Goal: Transaction & Acquisition: Purchase product/service

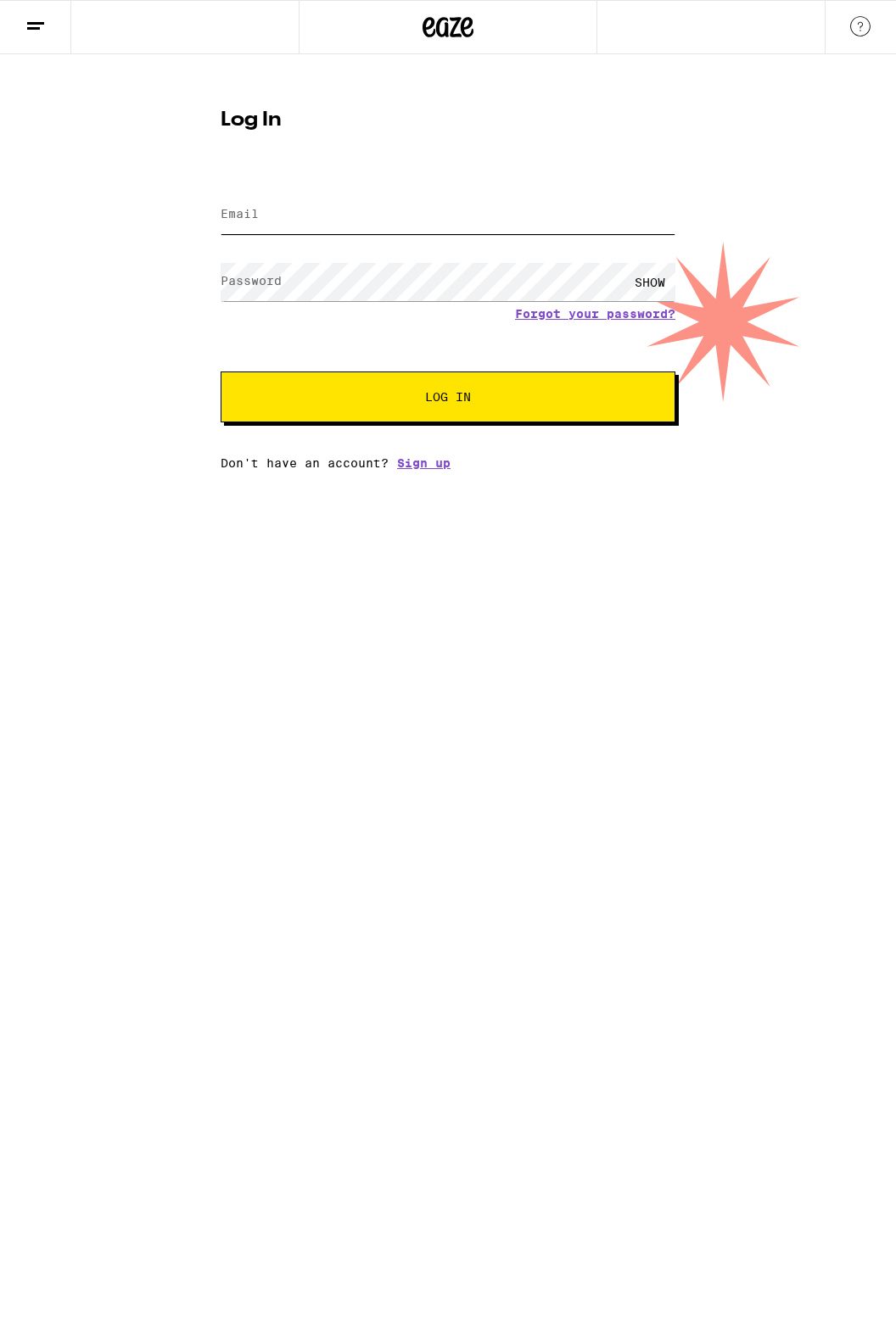
click at [358, 220] on input "Email" at bounding box center [448, 215] width 454 height 38
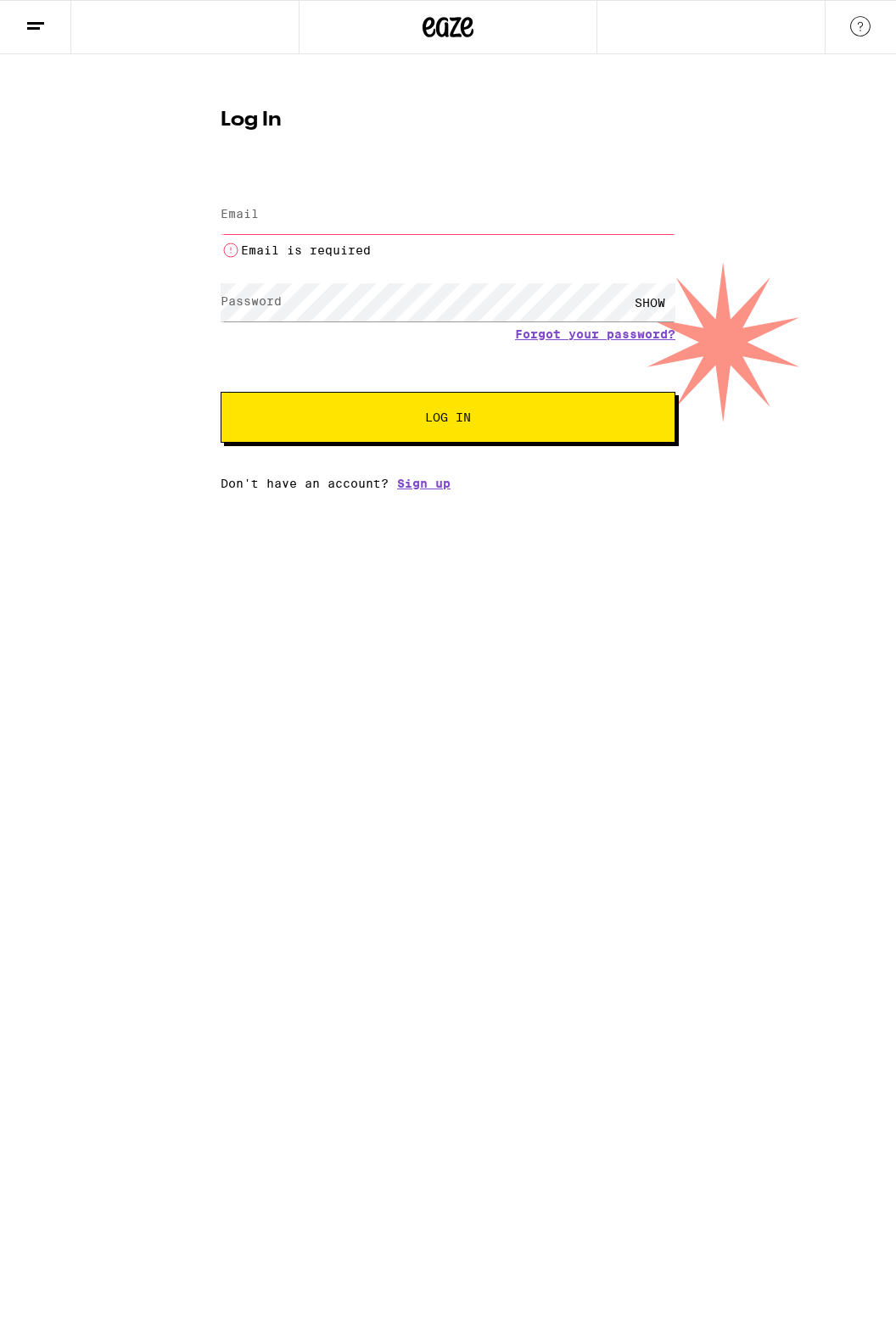
type input "[EMAIL_ADDRESS][DOMAIN_NAME]"
click at [220, 392] on button "Log In" at bounding box center [448, 417] width 454 height 51
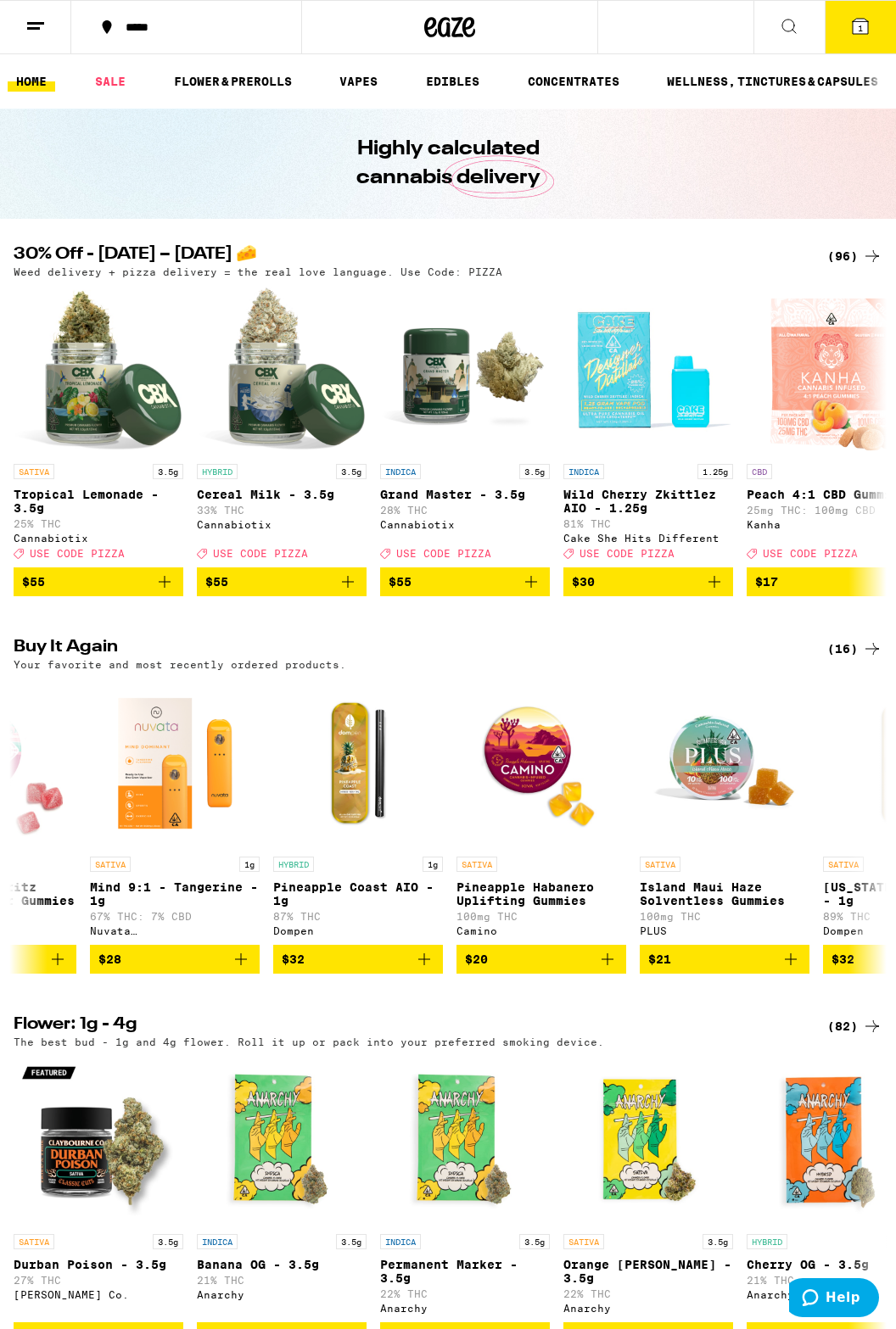
scroll to position [0, 358]
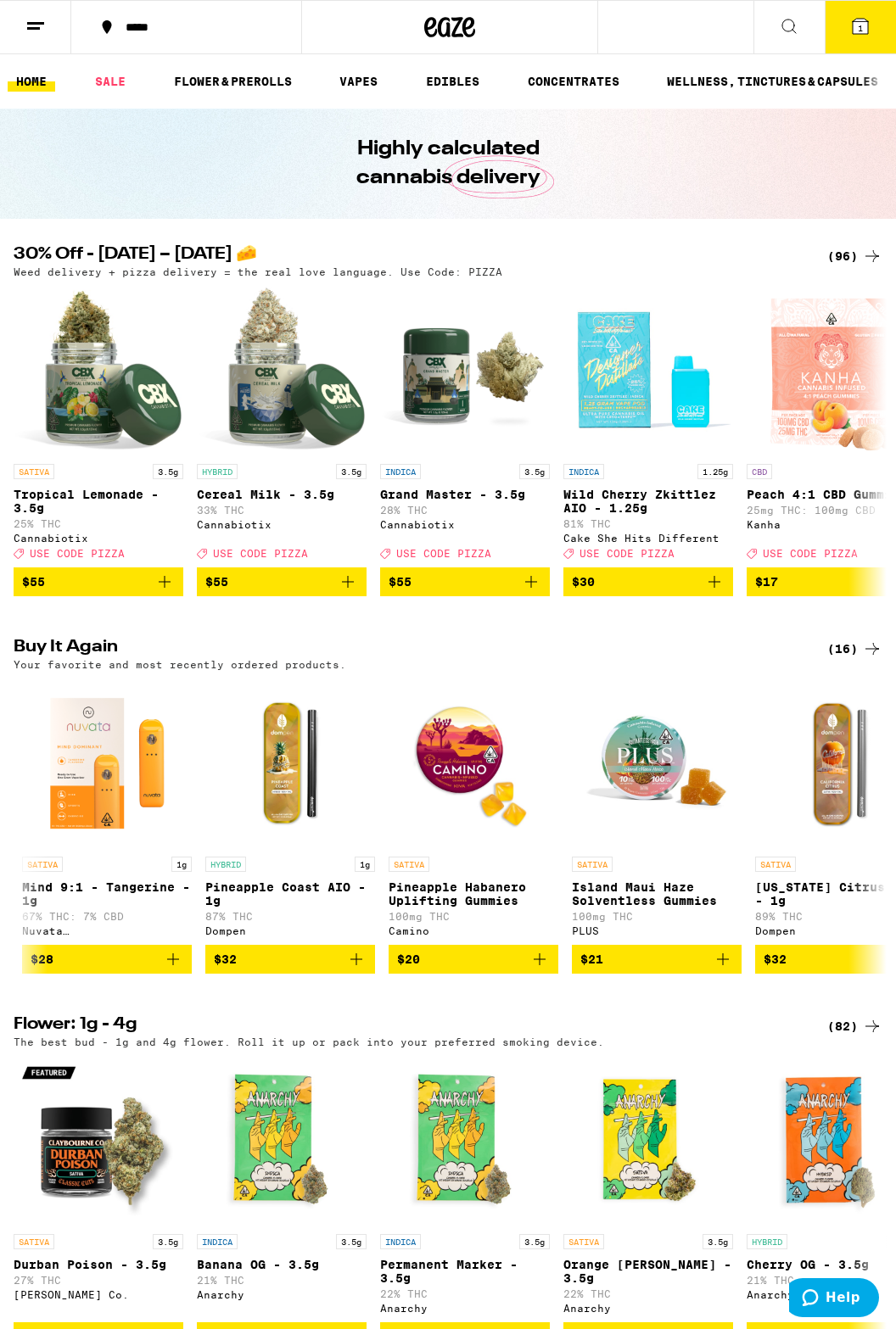
click at [475, 773] on img "Open page for Pineapple Habanero Uplifting Gummies from Camino" at bounding box center [472, 763] width 170 height 170
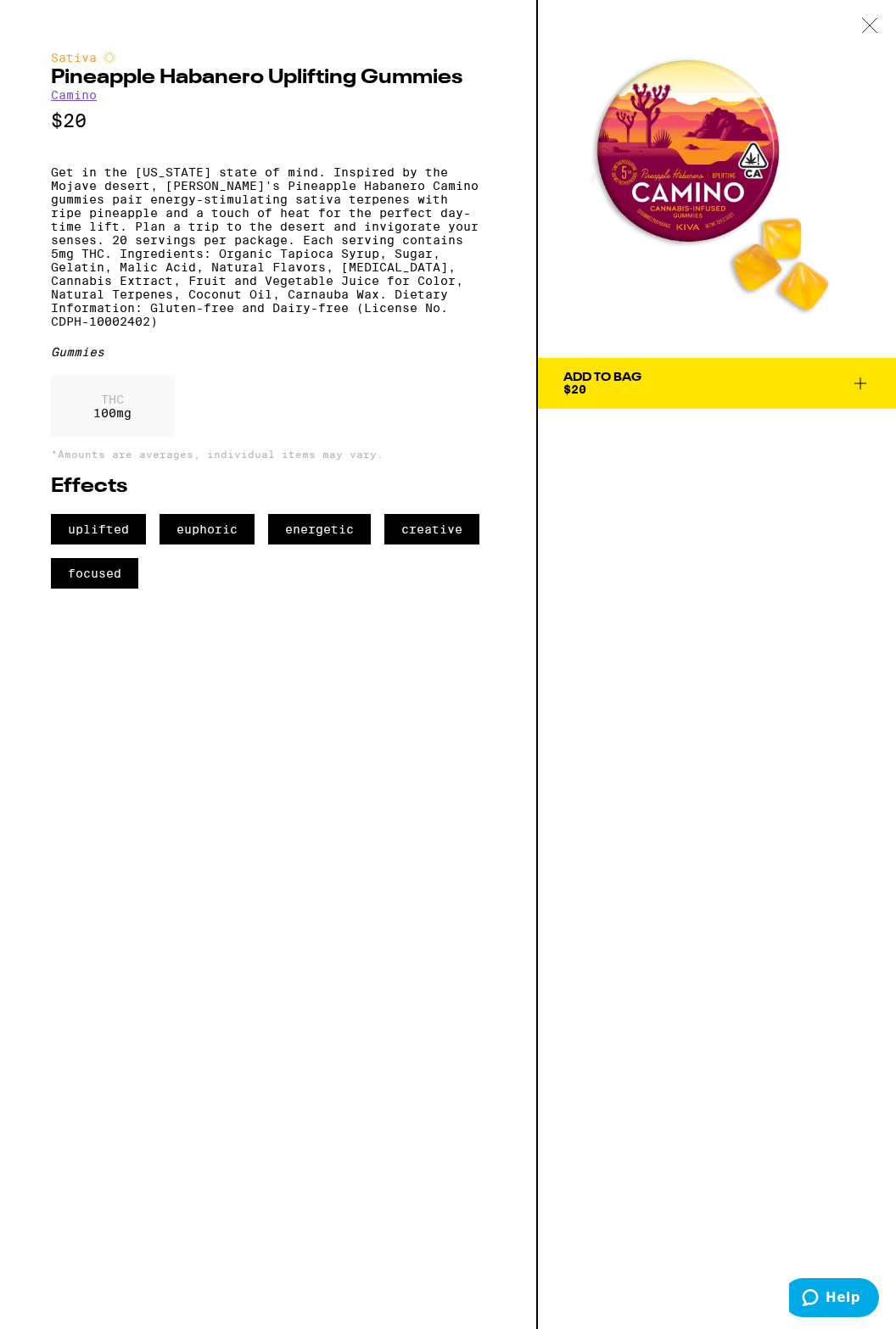
click at [868, 387] on icon at bounding box center [860, 382] width 20 height 20
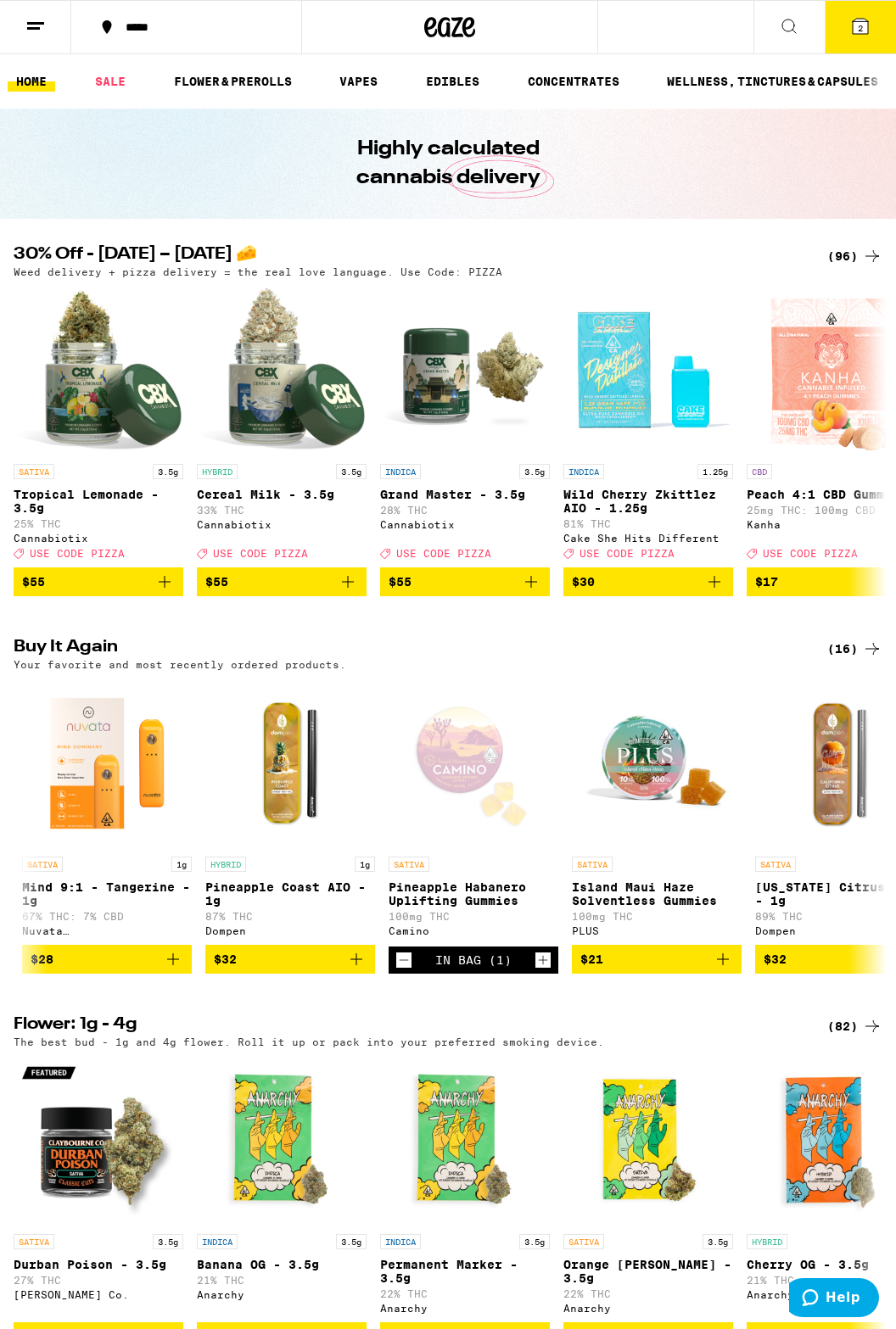
click at [546, 971] on icon "Increment" at bounding box center [543, 959] width 15 height 20
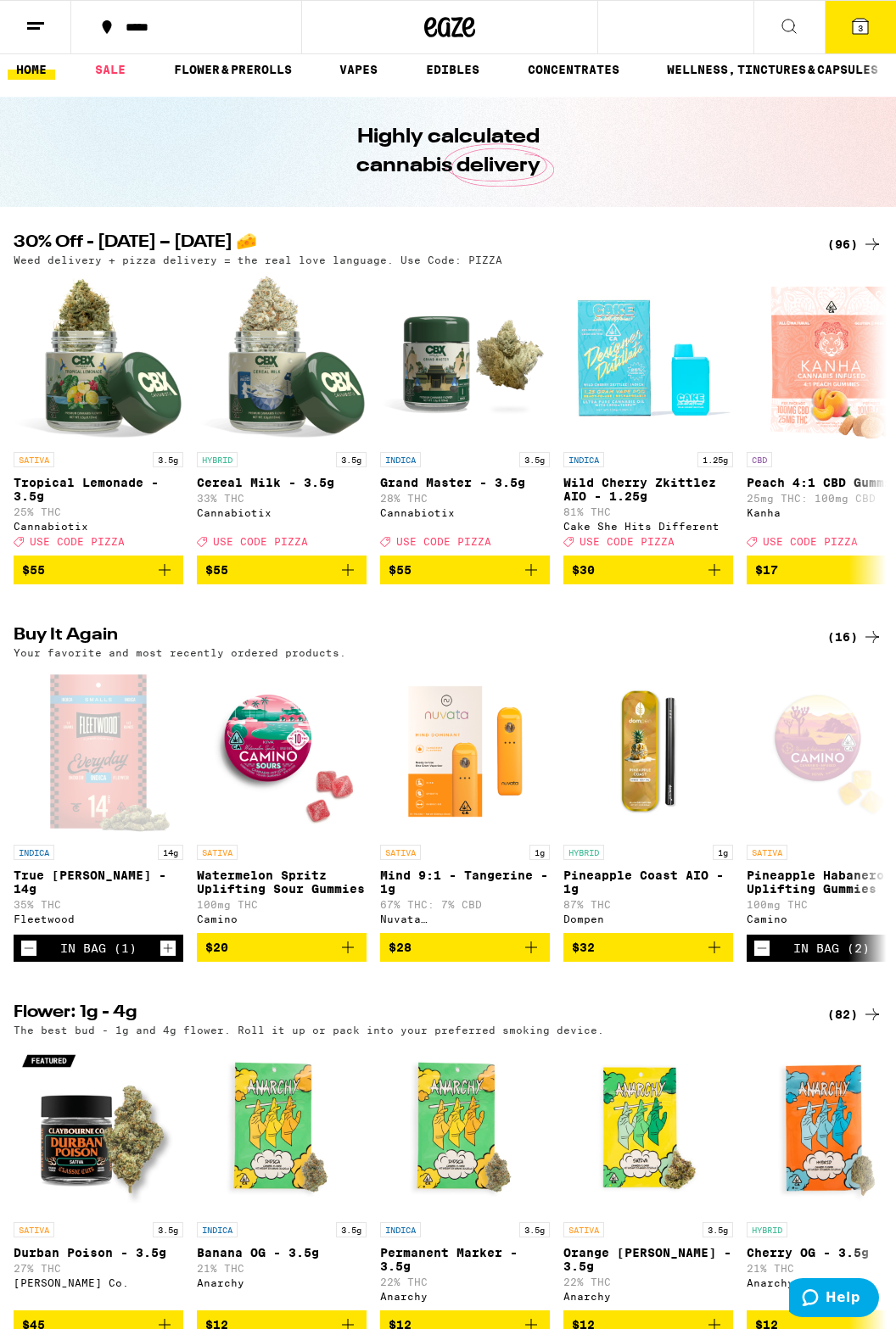
click at [538, 957] on icon "Add to bag" at bounding box center [531, 947] width 20 height 20
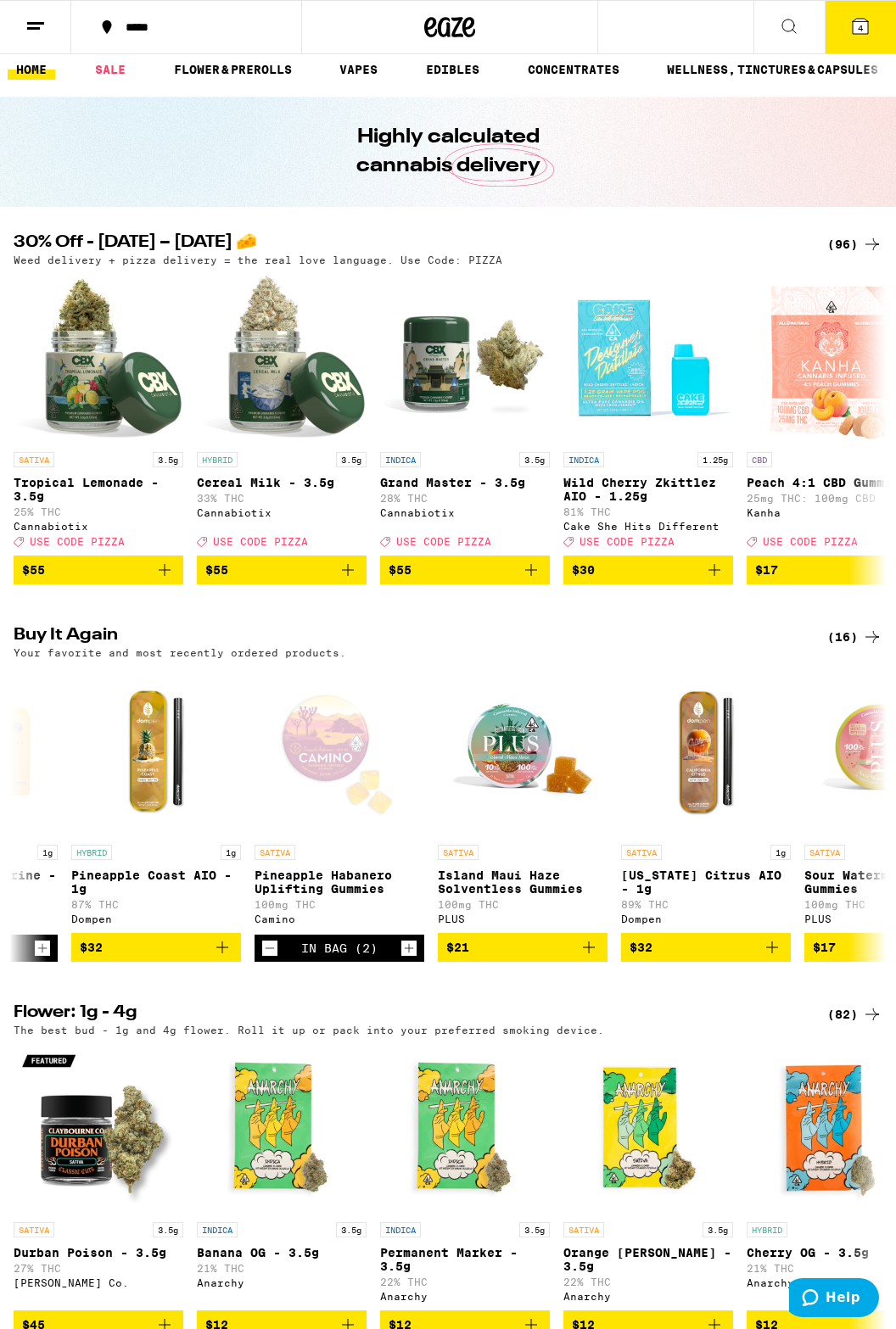
scroll to position [0, 493]
click at [775, 957] on icon "Add to bag" at bounding box center [770, 947] width 20 height 20
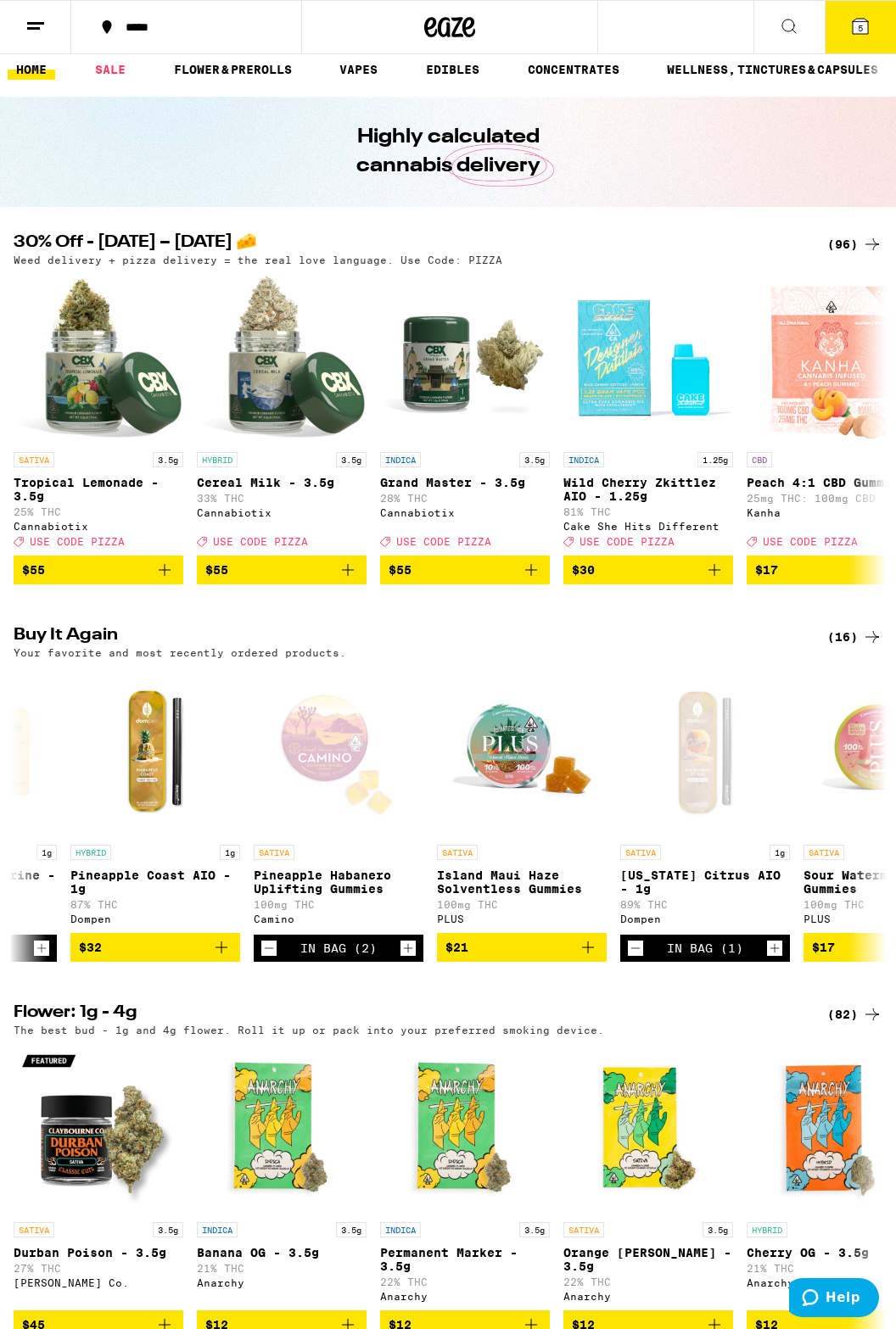
click at [858, 33] on span "5" at bounding box center [860, 28] width 5 height 11
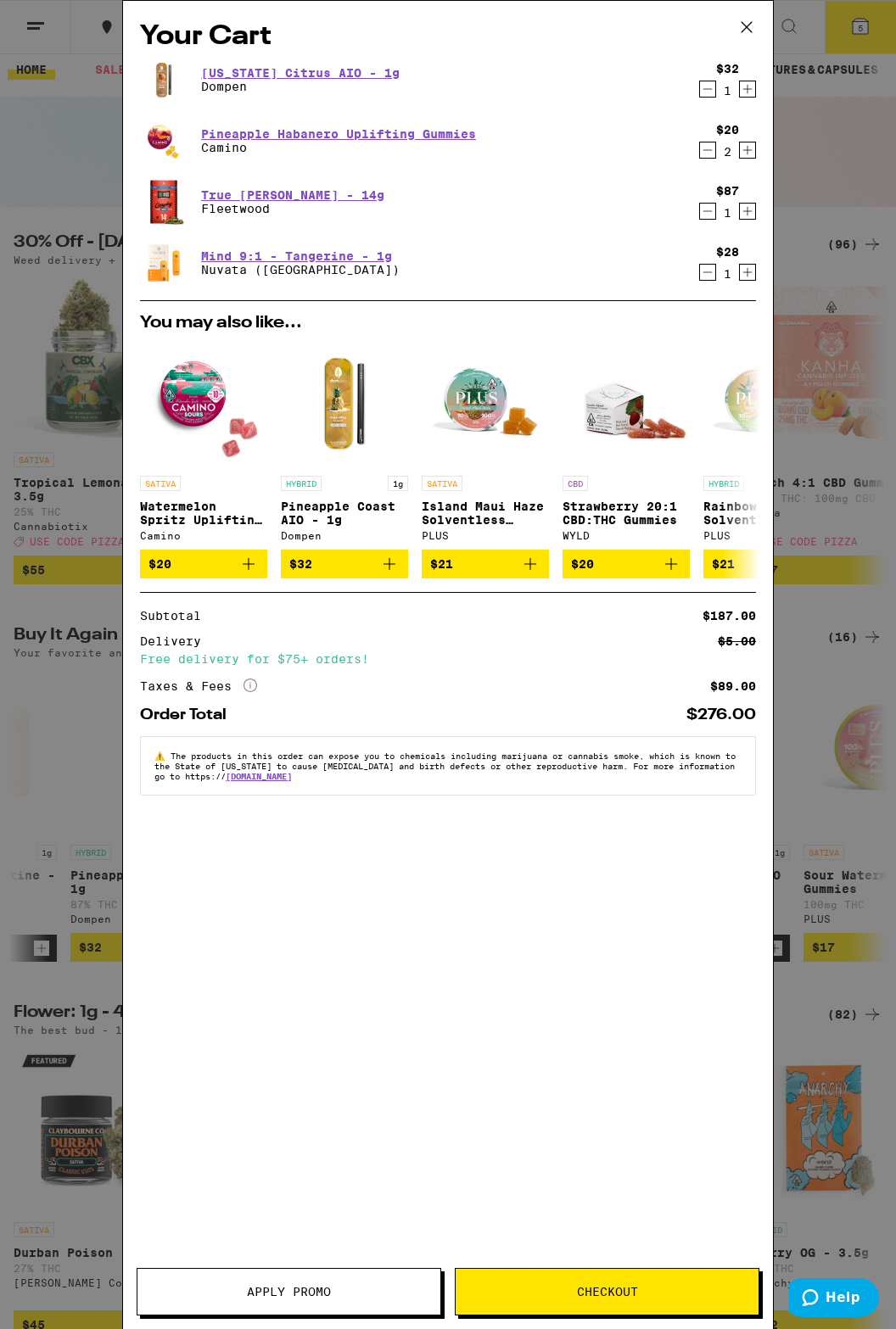
click at [625, 1277] on button "Checkout" at bounding box center [607, 1292] width 305 height 48
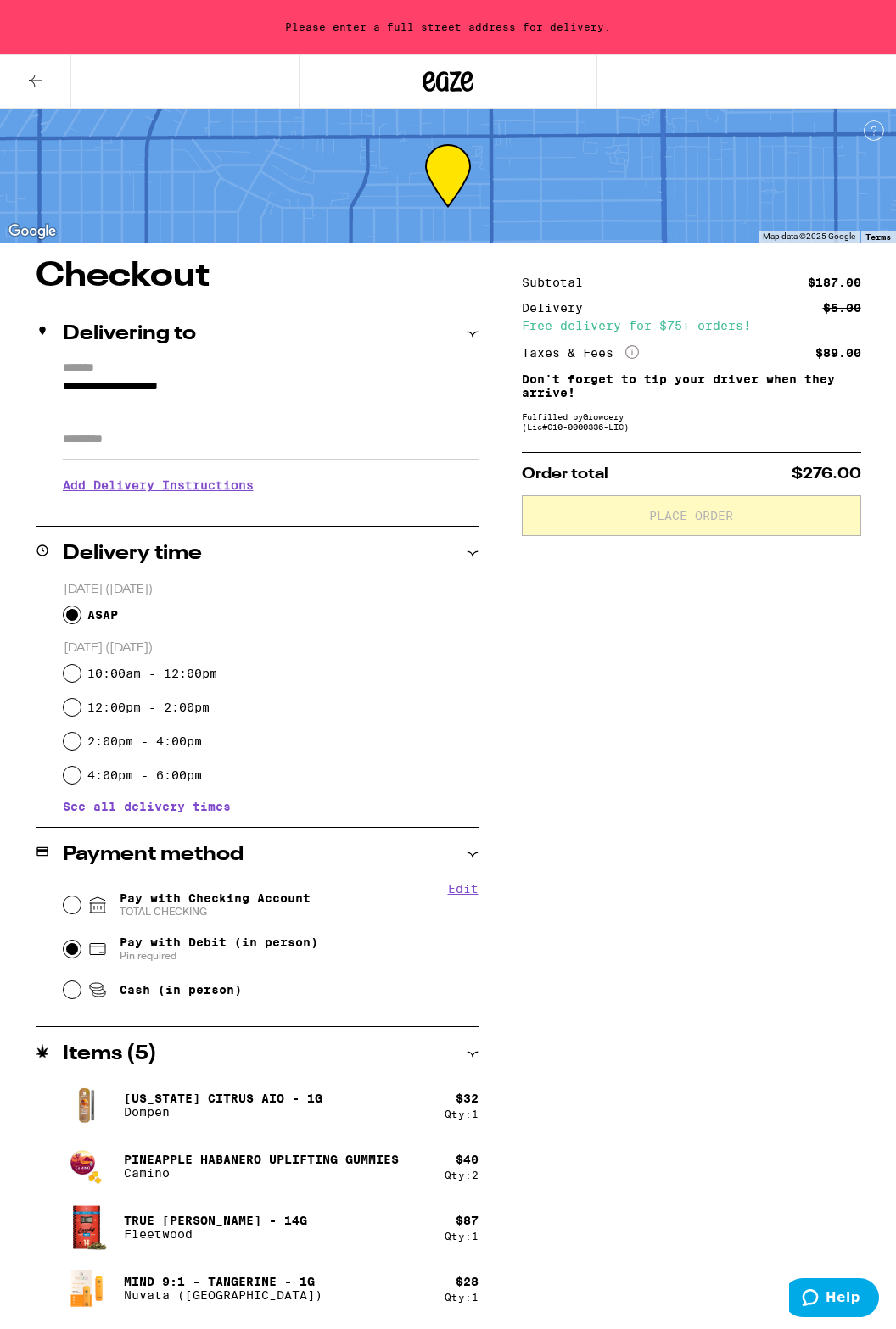
click at [76, 957] on input "Pay with Debit (in person) Pin required" at bounding box center [72, 950] width 17 height 17
radio input "true"
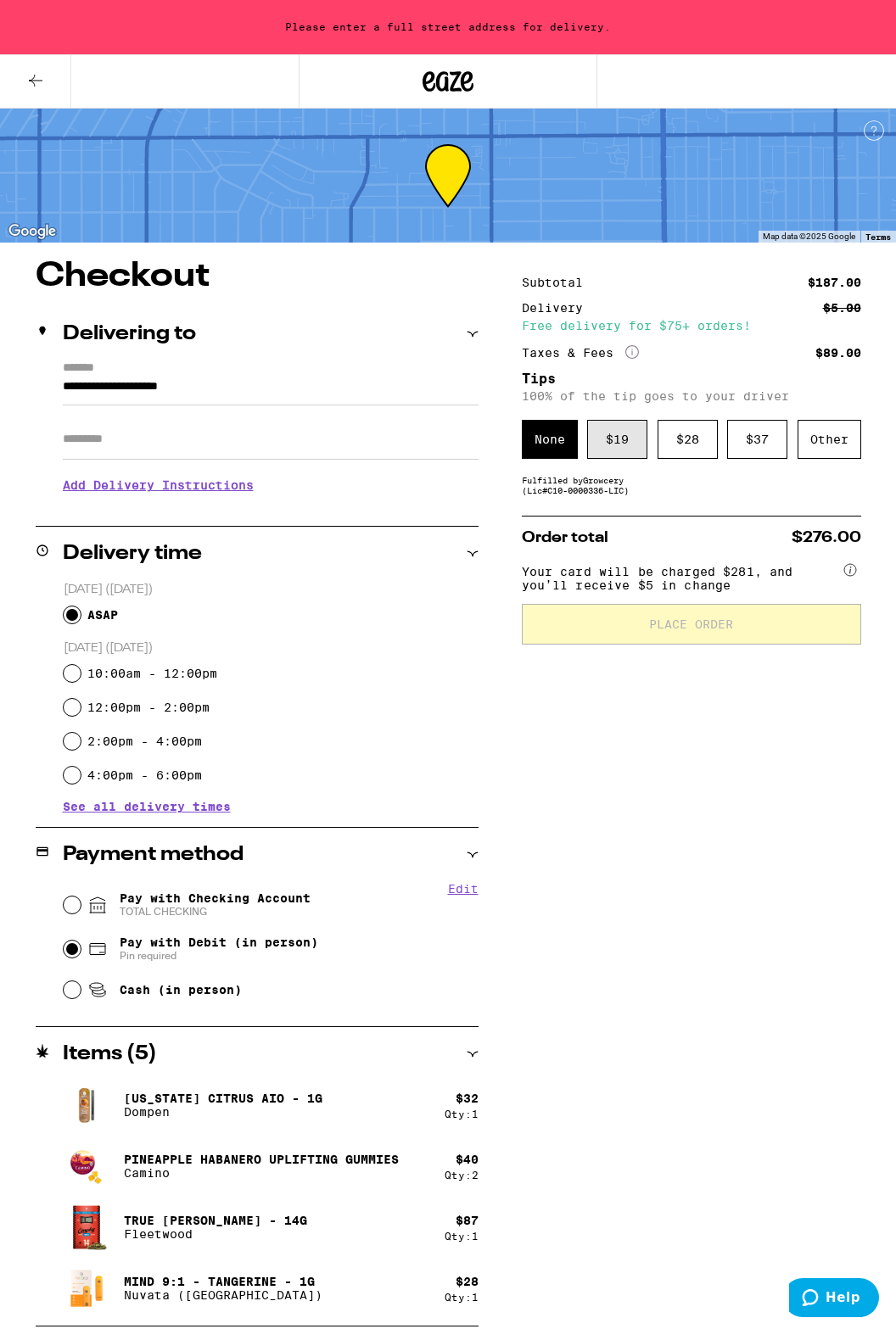
click at [628, 445] on div "$ 19" at bounding box center [617, 439] width 60 height 39
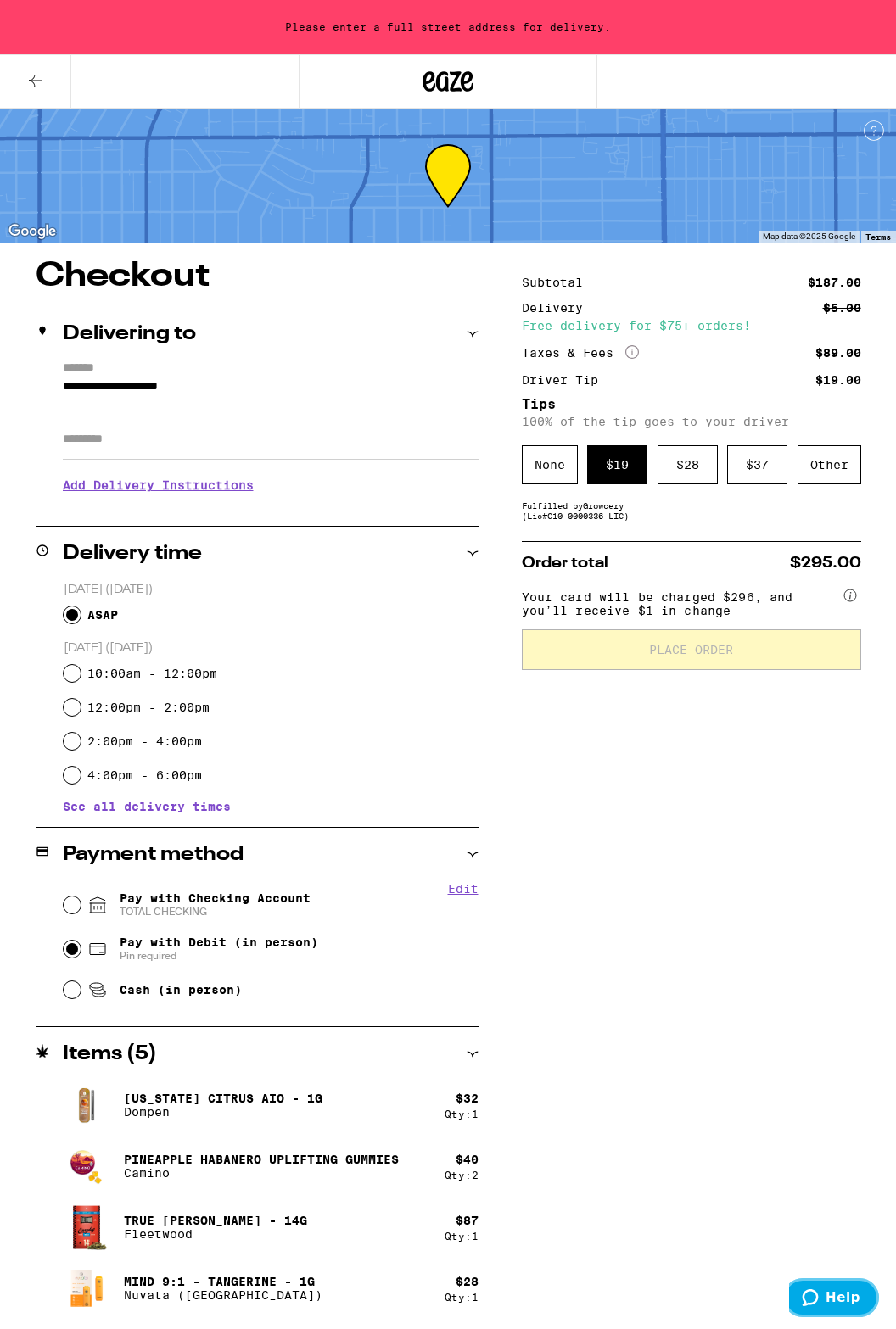
click at [839, 1282] on button "Help" at bounding box center [831, 1297] width 96 height 39
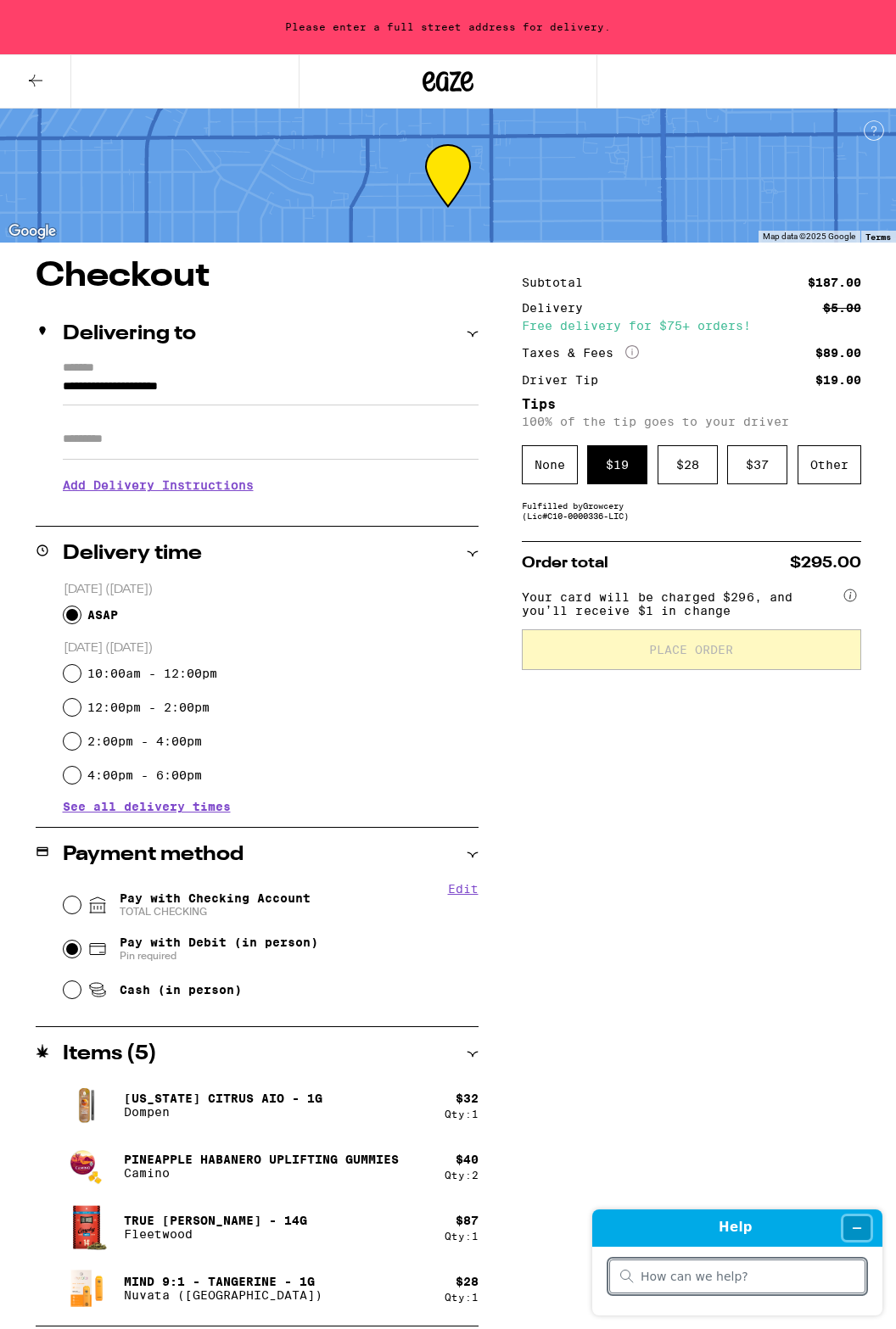
click at [858, 1231] on icon "Minimize widget" at bounding box center [857, 1228] width 11 height 11
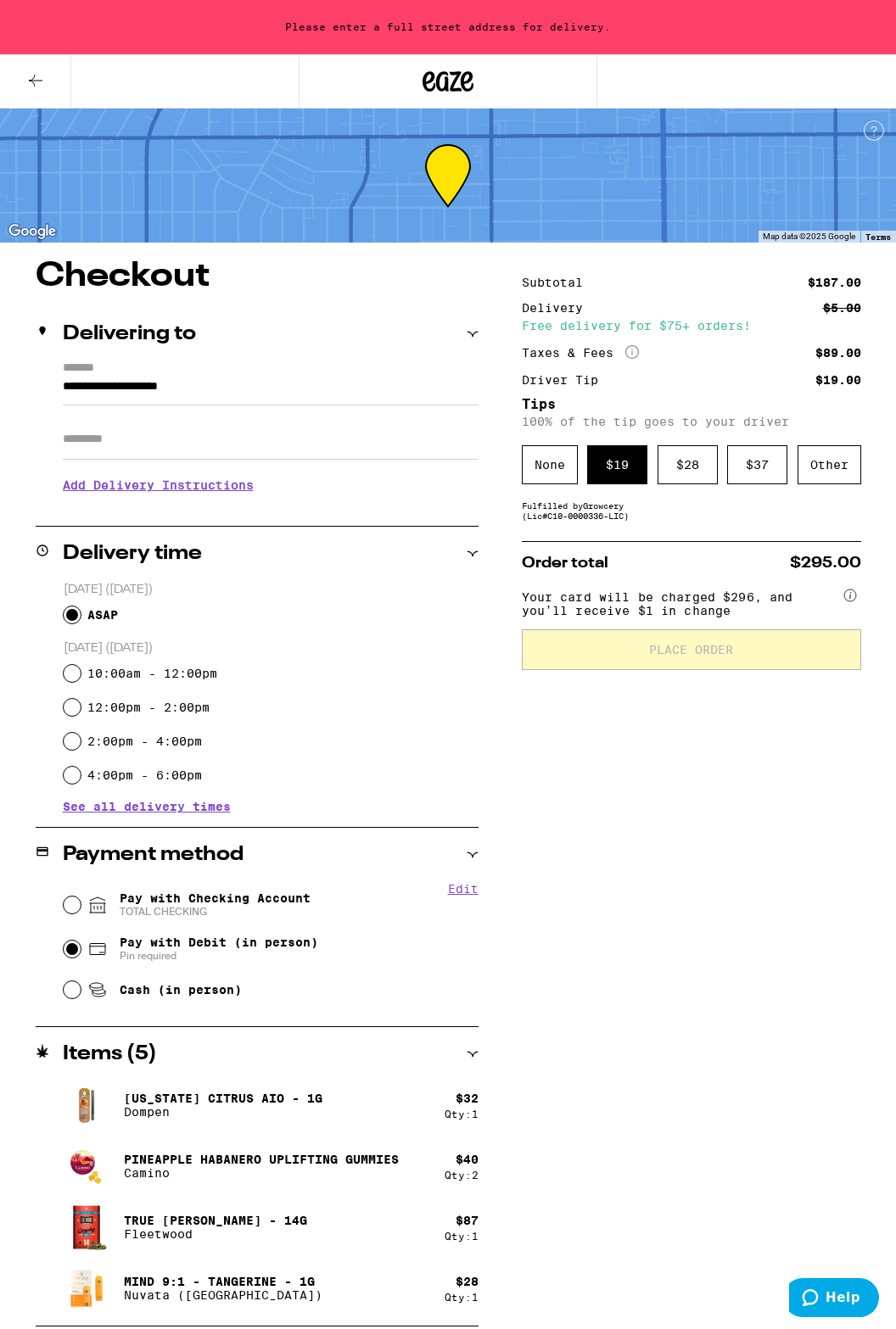
click at [468, 334] on icon at bounding box center [472, 334] width 11 height 11
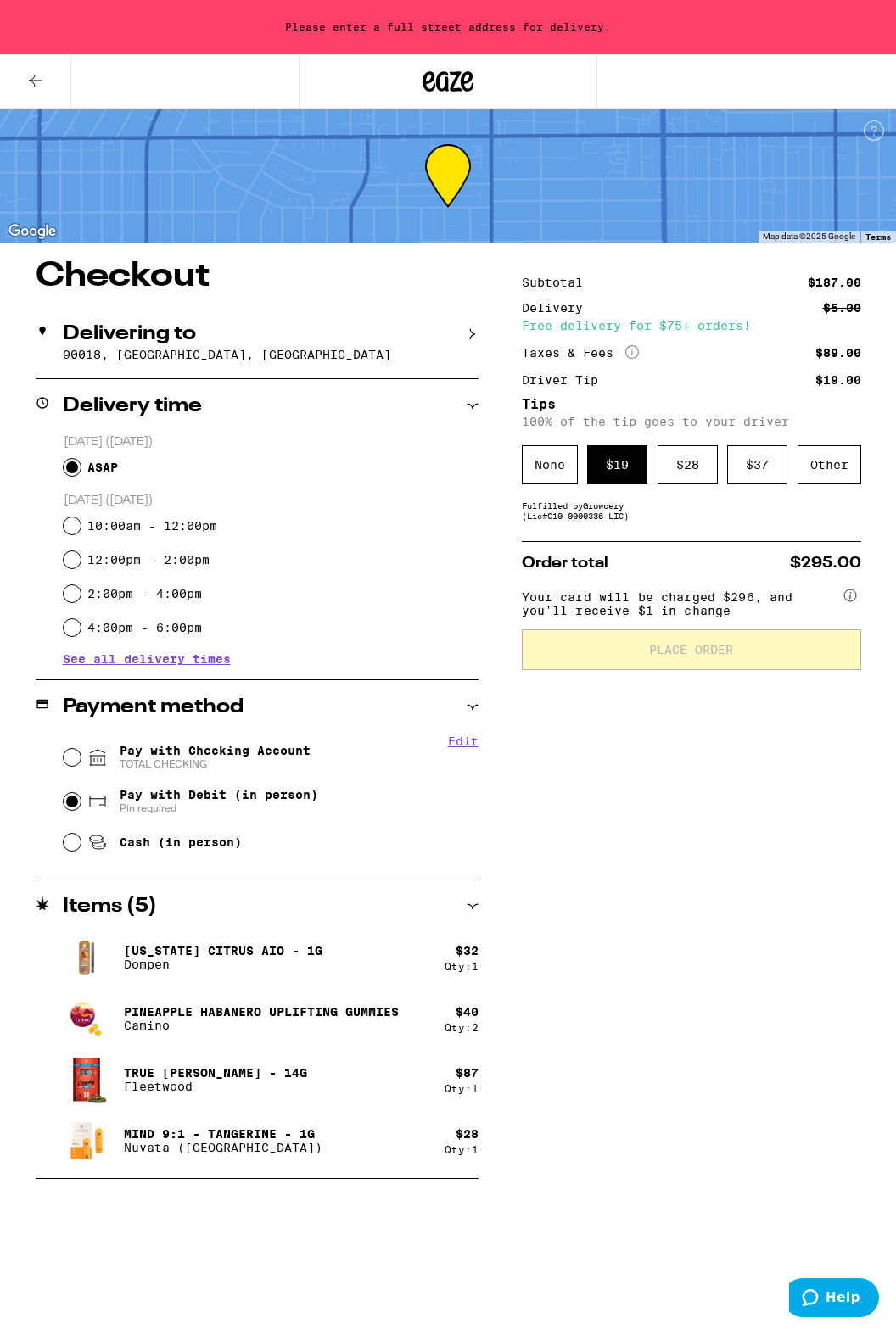
click at [194, 356] on p "90018, [GEOGRAPHIC_DATA], [GEOGRAPHIC_DATA]" at bounding box center [271, 355] width 416 height 13
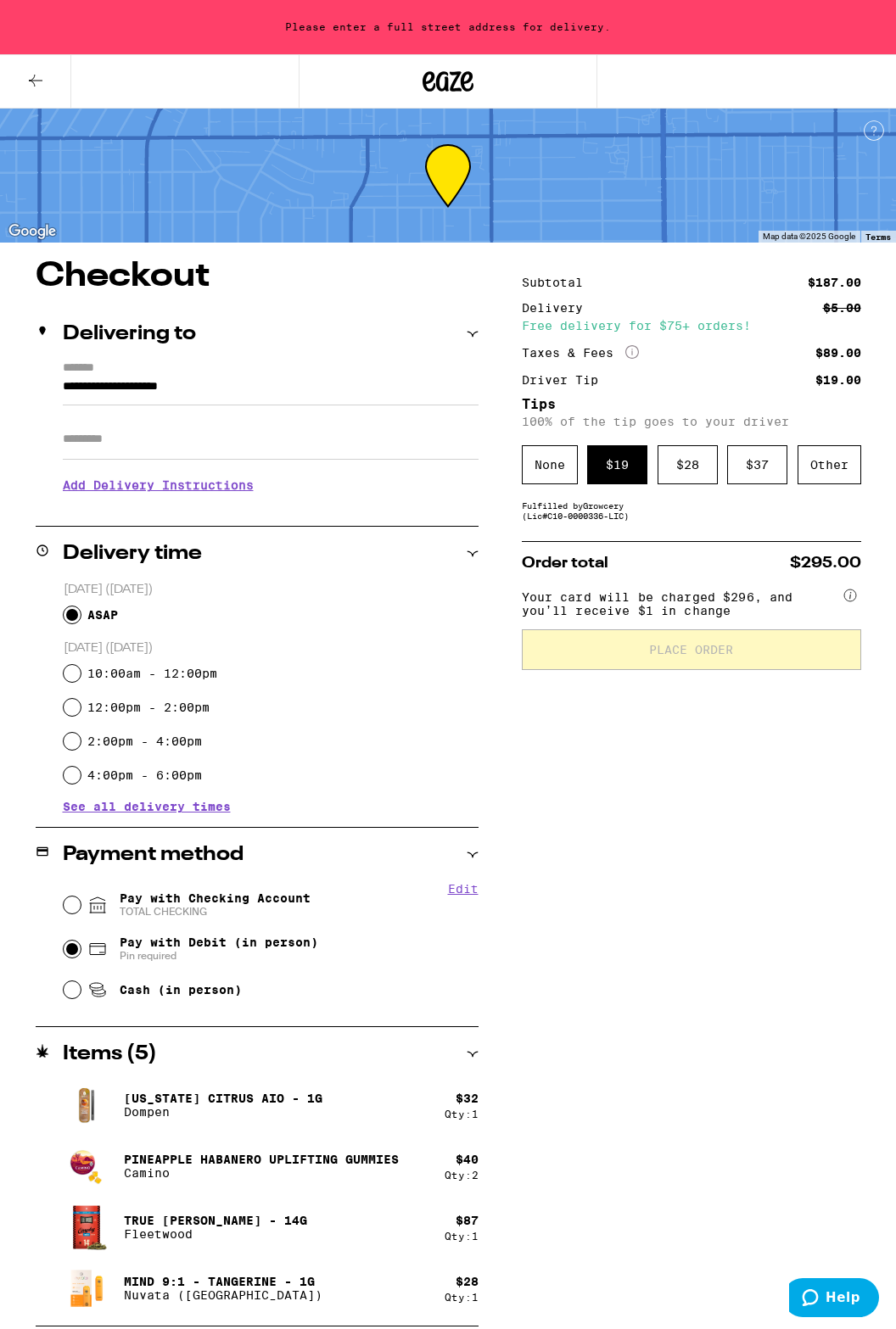
click at [185, 393] on input "**********" at bounding box center [271, 391] width 416 height 29
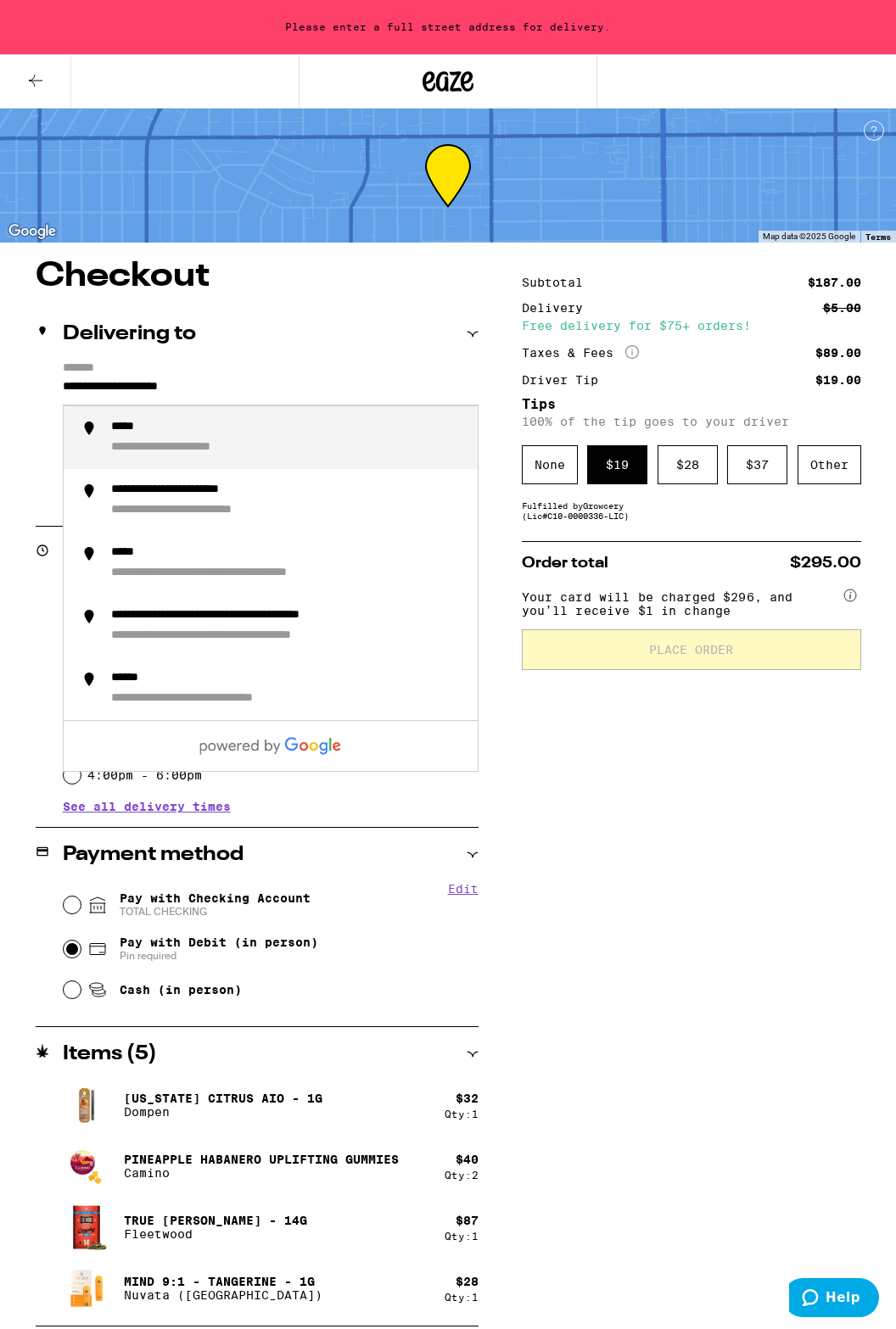
click at [241, 395] on input "**********" at bounding box center [271, 391] width 416 height 29
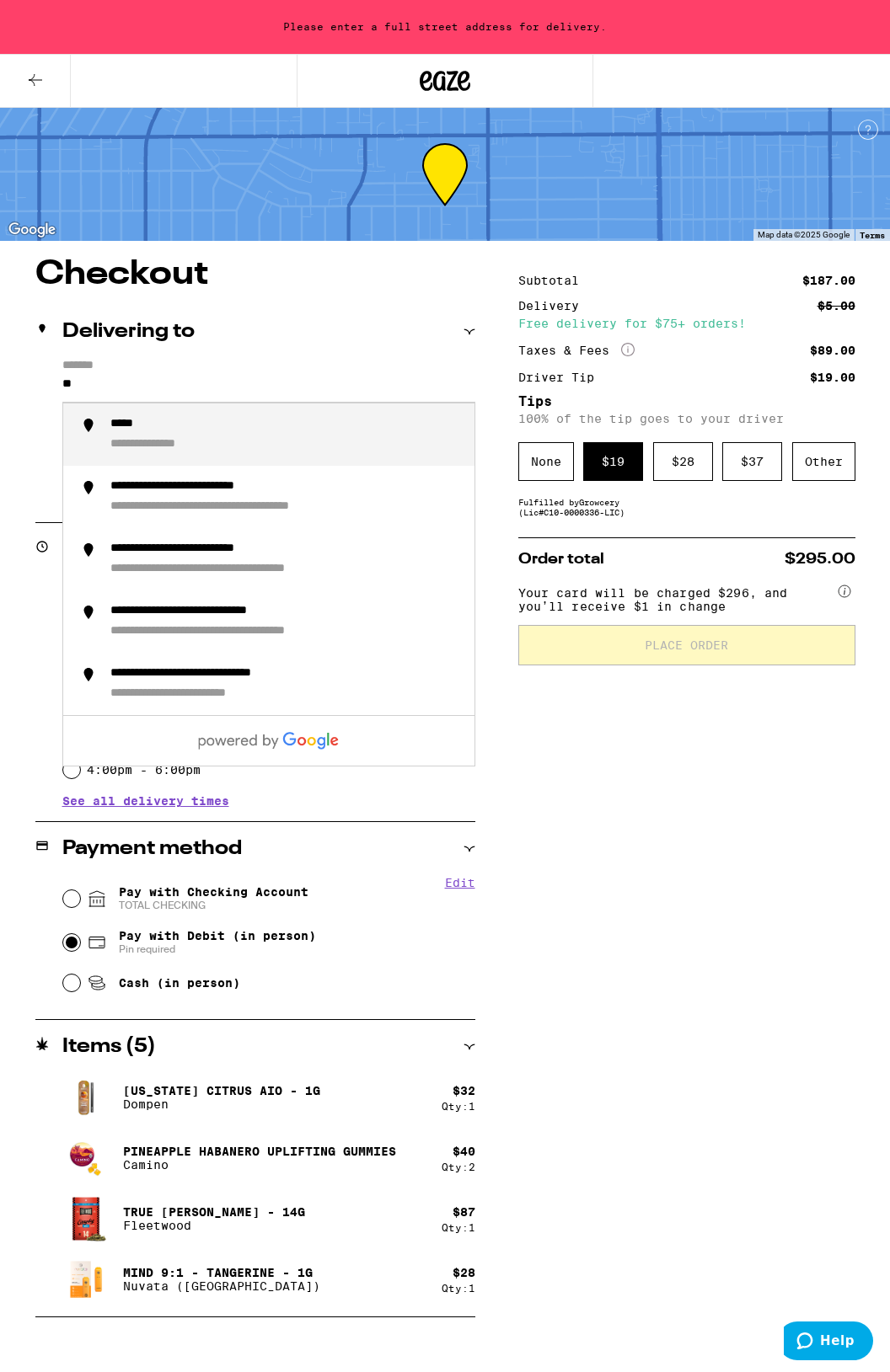
type input "*"
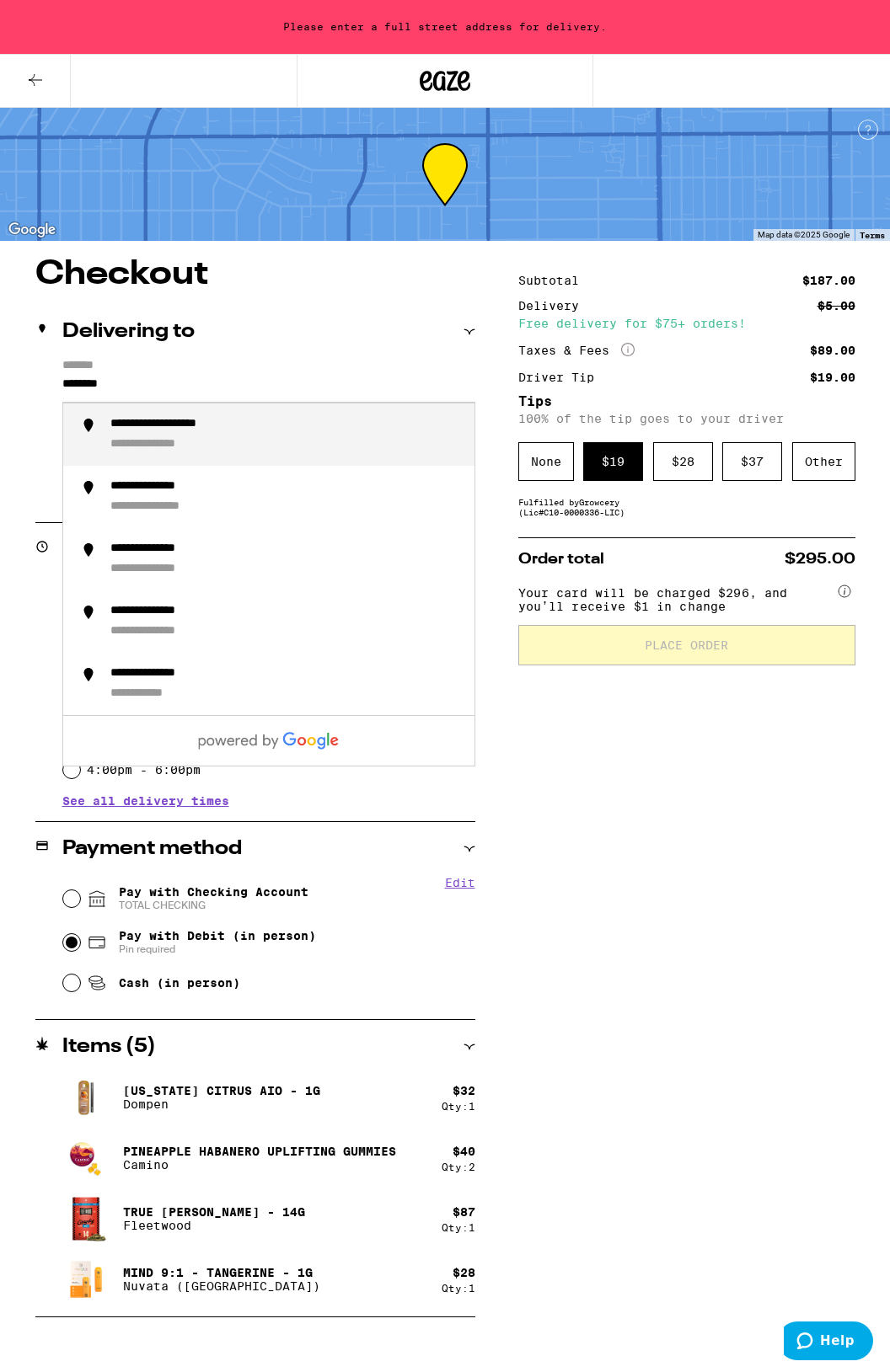
click at [219, 566] on div "**********" at bounding box center [168, 569] width 114 height 15
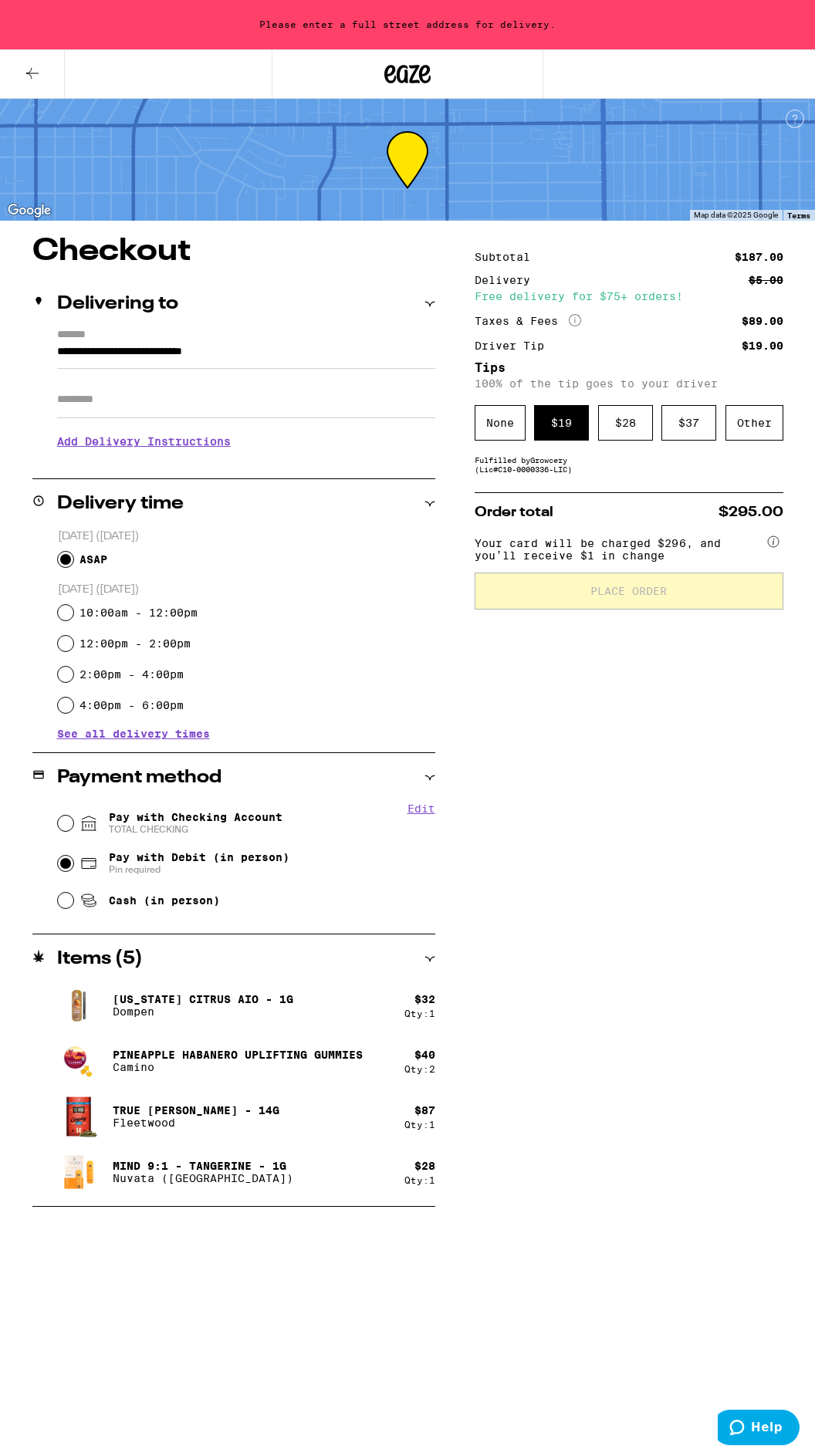
type input "**********"
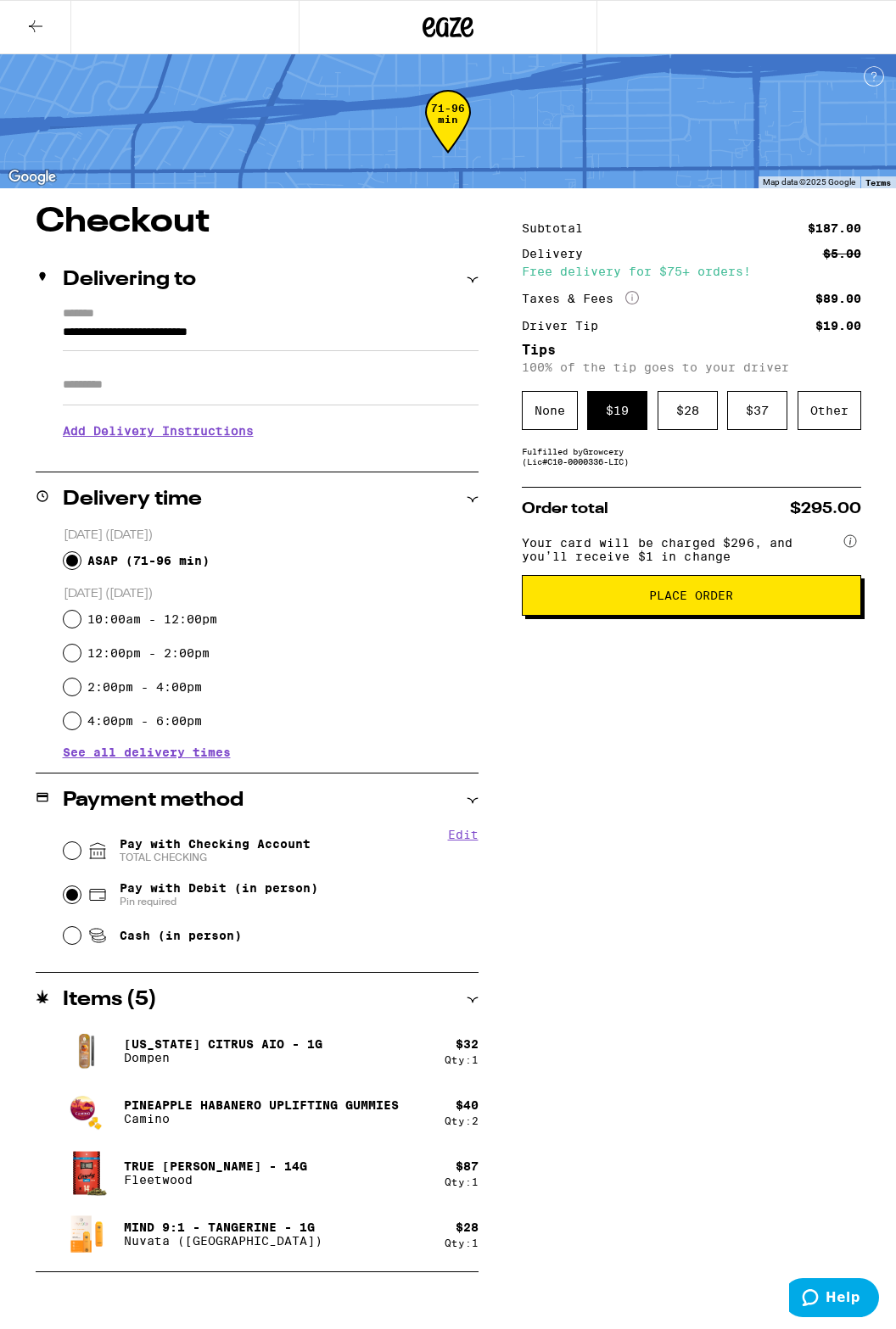
click at [698, 602] on span "Place Order" at bounding box center [691, 595] width 84 height 11
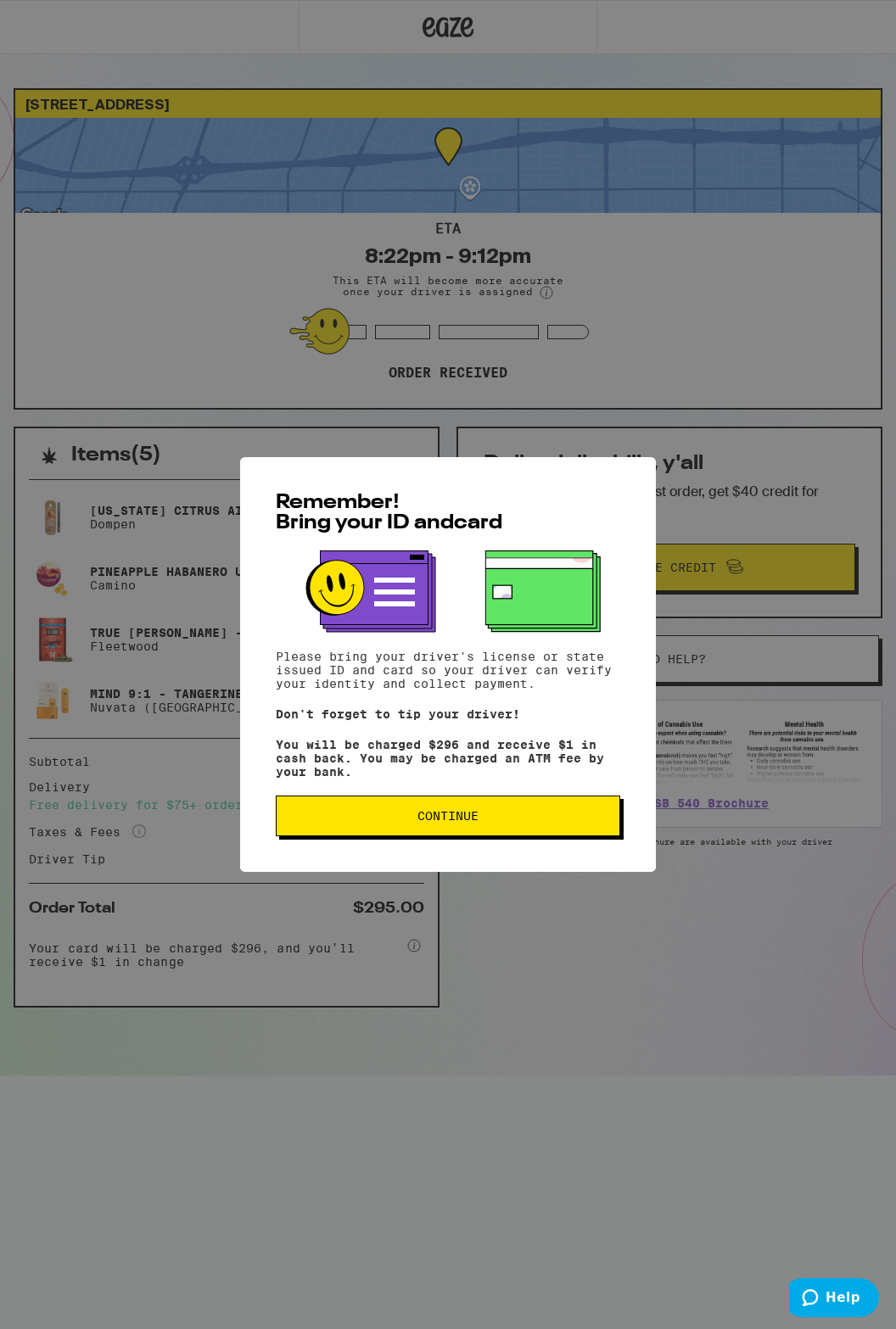
click at [510, 822] on span "Continue" at bounding box center [448, 815] width 315 height 11
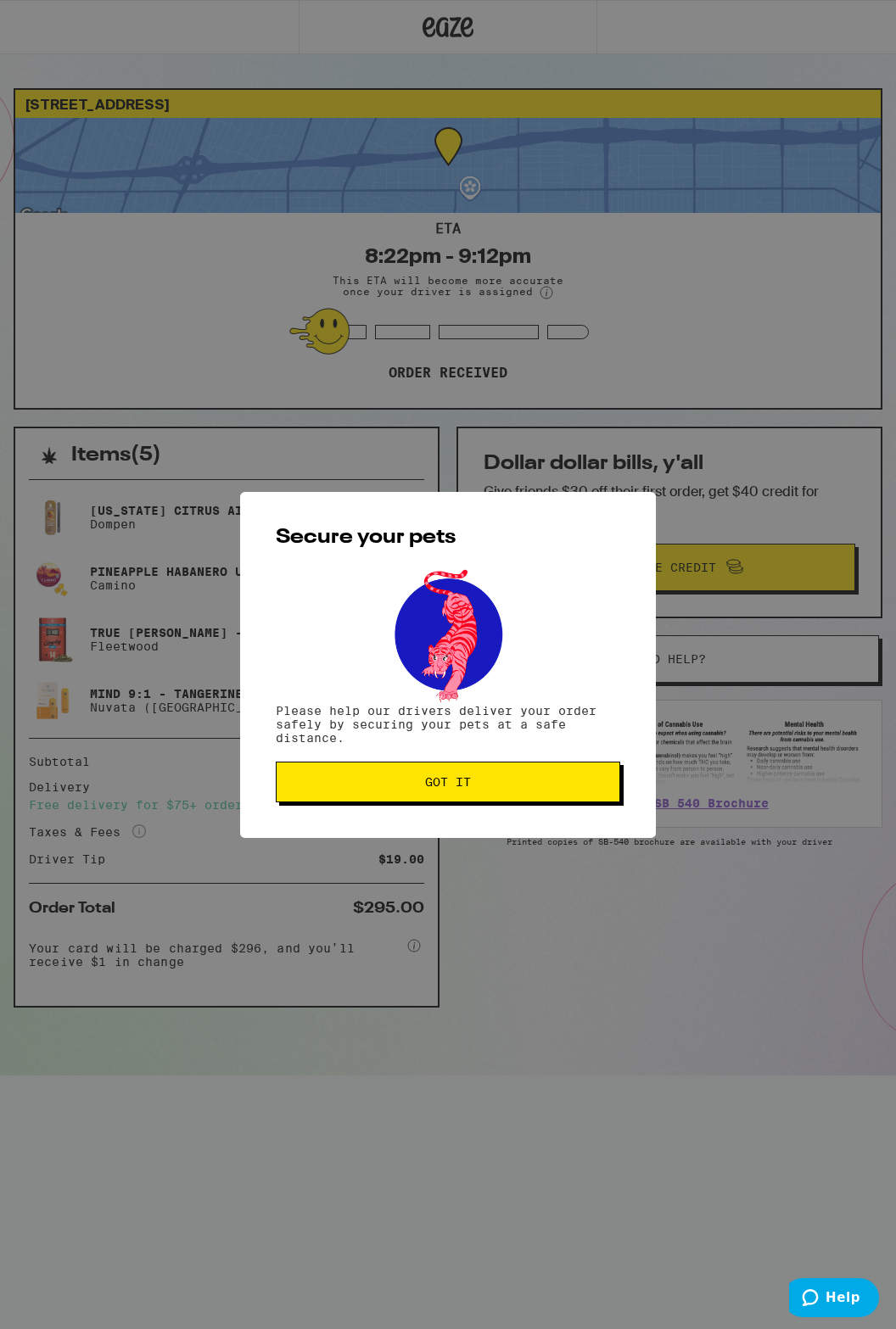
click at [500, 787] on span "Got it" at bounding box center [448, 782] width 315 height 11
